Goal: Task Accomplishment & Management: Use online tool/utility

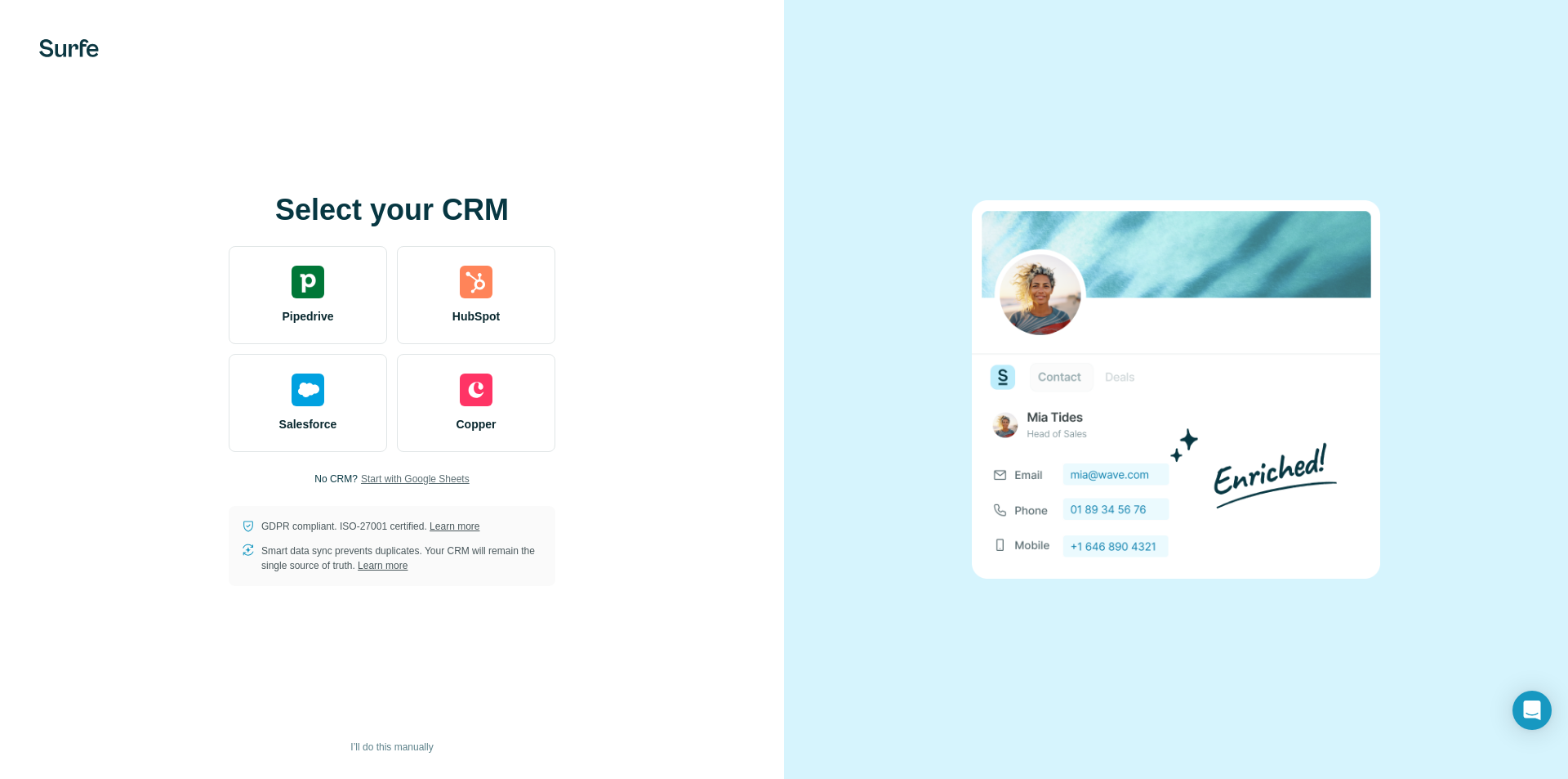
click at [437, 479] on span "Start with Google Sheets" at bounding box center [416, 479] width 108 height 15
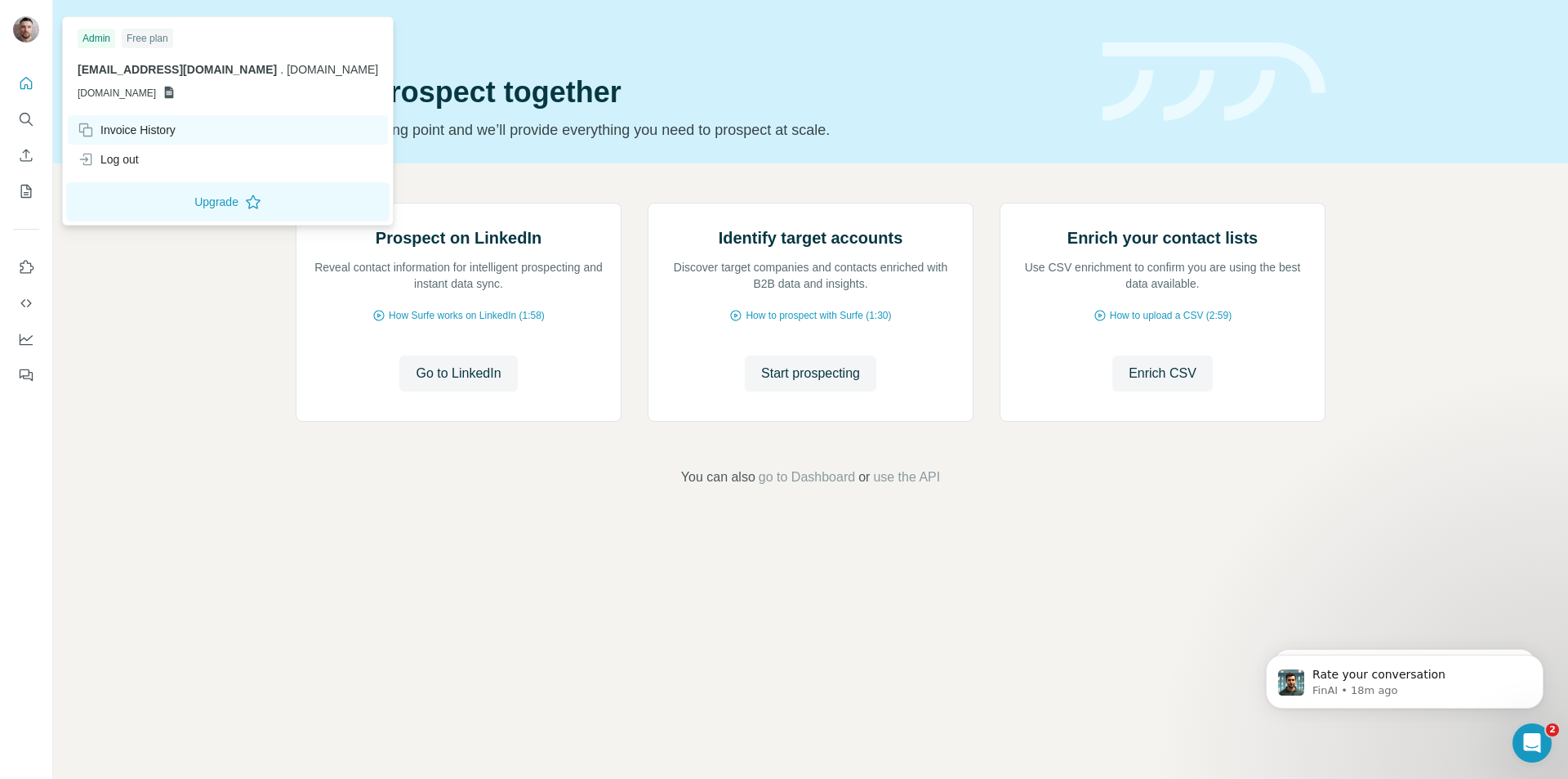
click at [173, 140] on div "Invoice History" at bounding box center [228, 129] width 320 height 29
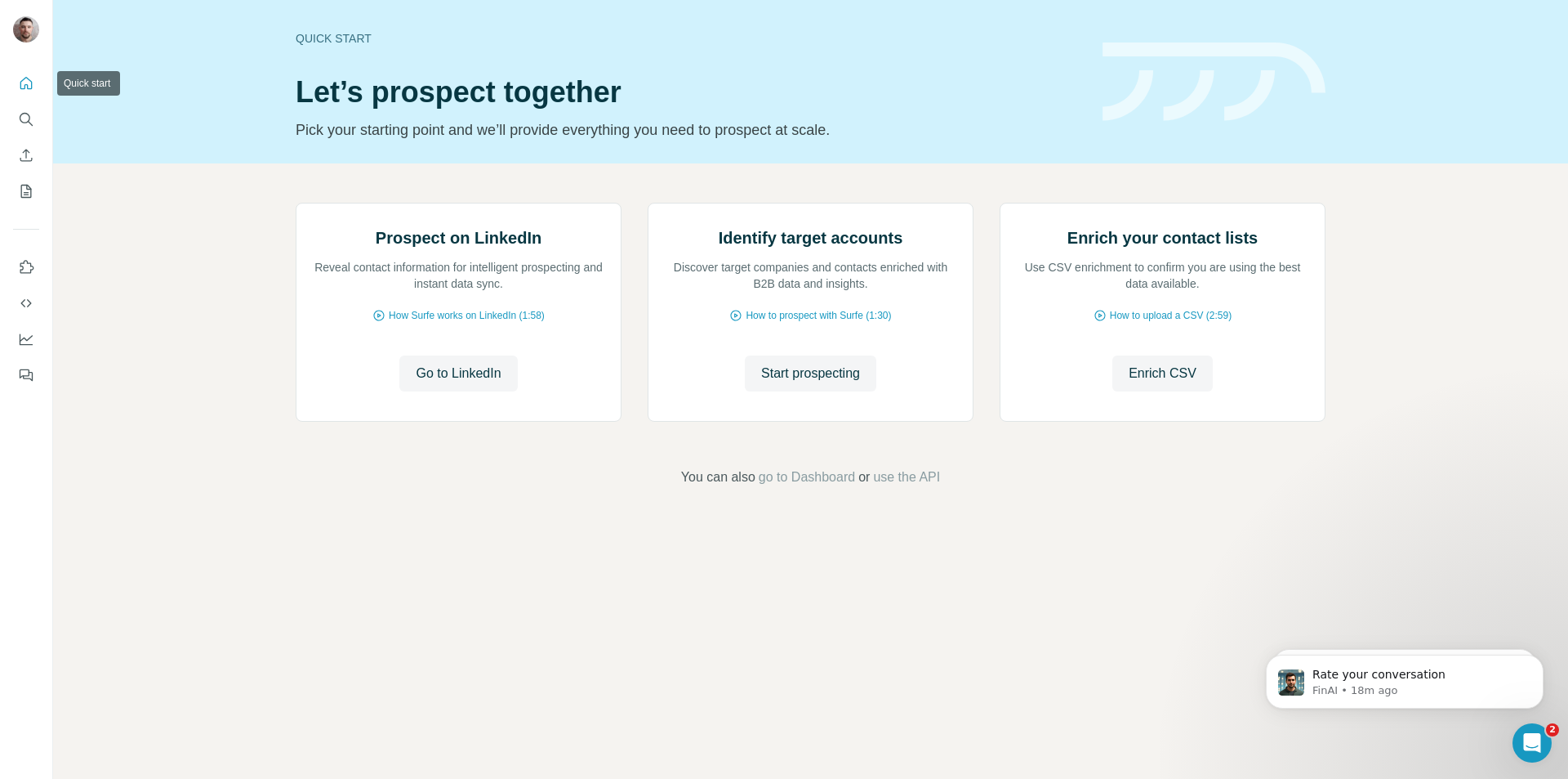
click at [26, 85] on icon "Quick start" at bounding box center [26, 82] width 12 height 12
click at [28, 116] on icon "Search" at bounding box center [25, 119] width 16 height 16
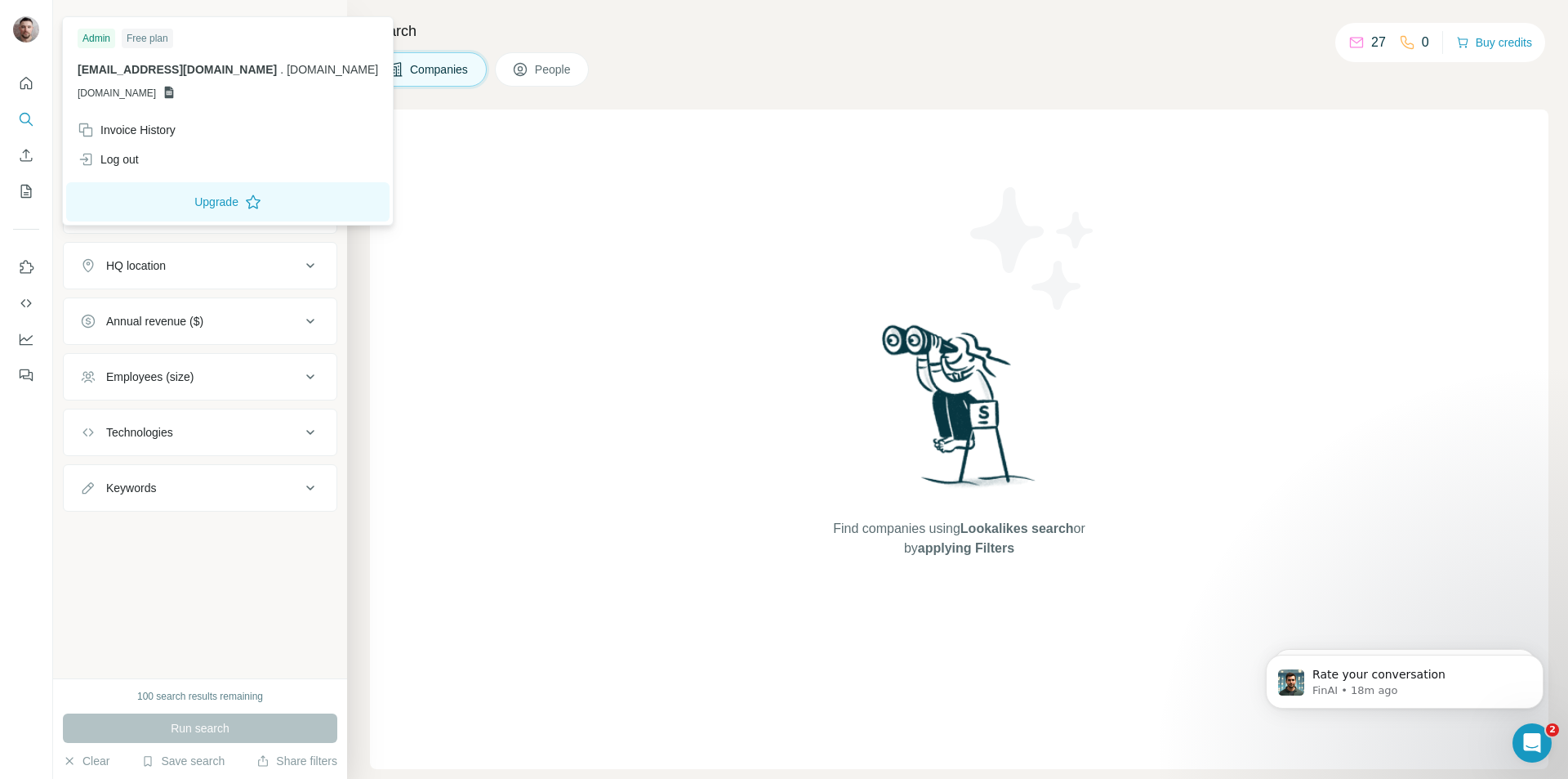
click at [33, 28] on img at bounding box center [26, 29] width 26 height 26
click at [21, 32] on img at bounding box center [26, 29] width 26 height 26
click at [26, 32] on img at bounding box center [26, 29] width 26 height 26
click at [148, 36] on div "Free plan" at bounding box center [147, 38] width 51 height 20
